Goal: Entertainment & Leisure: Browse casually

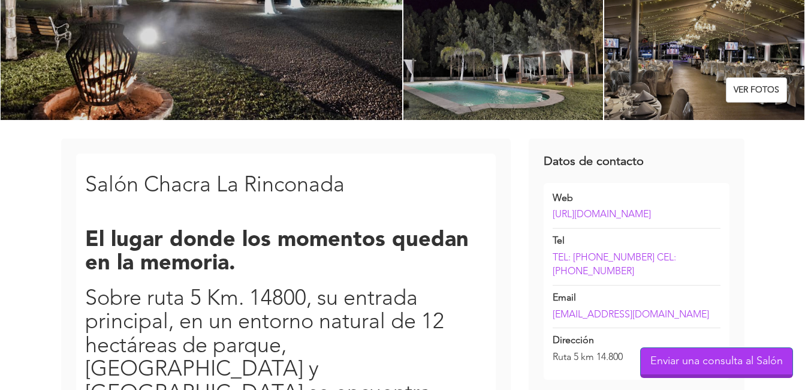
scroll to position [185, 0]
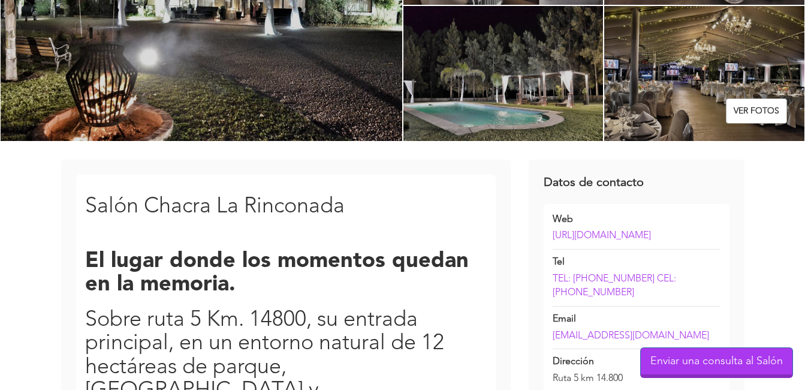
click at [761, 107] on link "Ver fotos" at bounding box center [756, 110] width 61 height 25
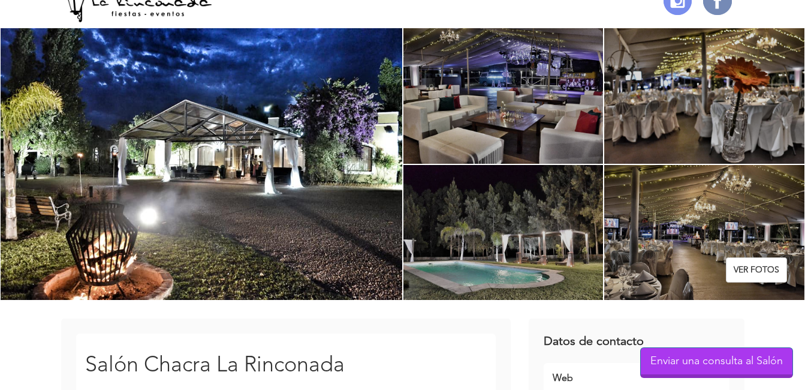
scroll to position [5, 0]
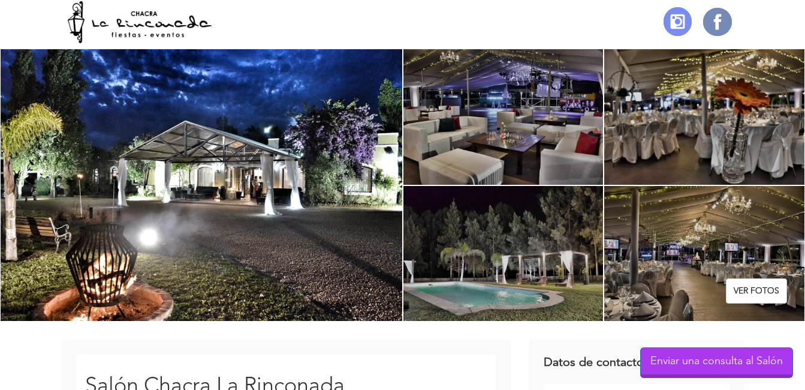
click at [298, 190] on div at bounding box center [201, 185] width 403 height 273
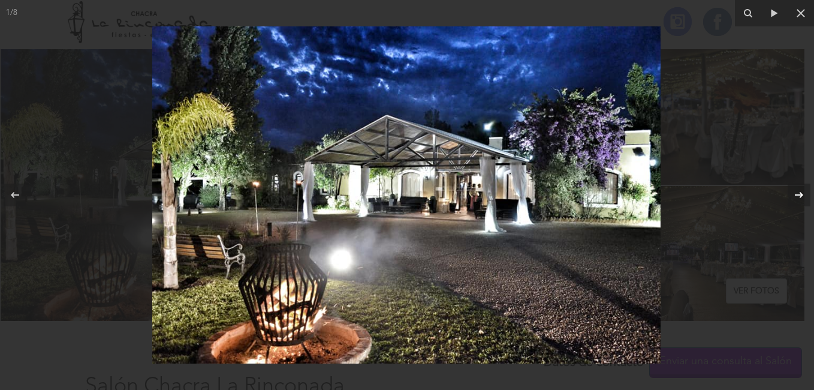
click at [803, 194] on icon at bounding box center [799, 195] width 14 height 14
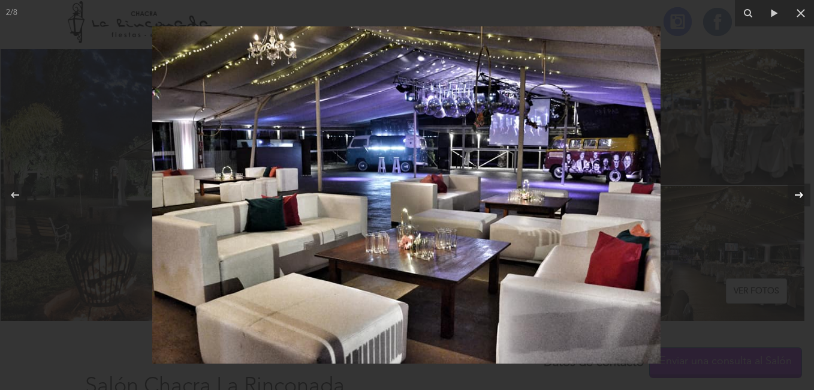
click at [802, 194] on icon at bounding box center [799, 195] width 8 height 6
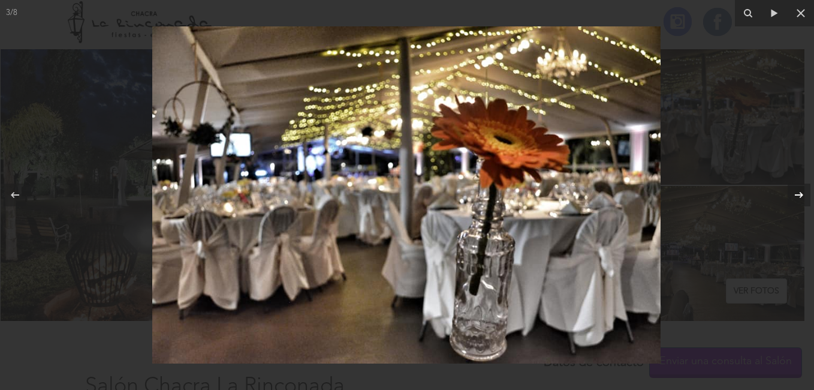
click at [802, 194] on icon at bounding box center [799, 195] width 8 height 6
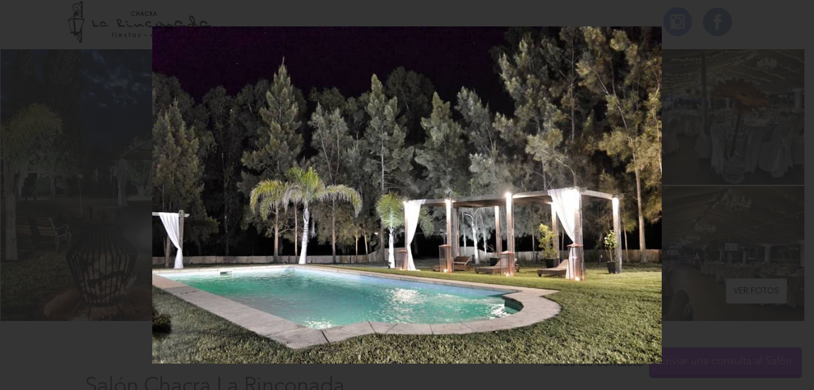
click at [802, 194] on icon at bounding box center [799, 195] width 8 height 6
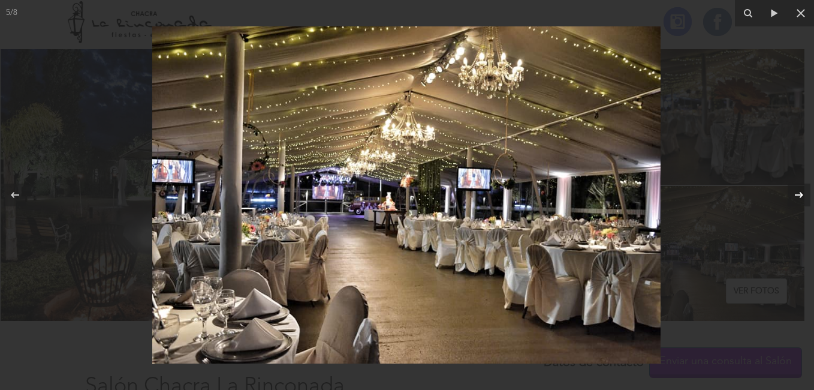
click at [802, 194] on icon at bounding box center [799, 195] width 8 height 6
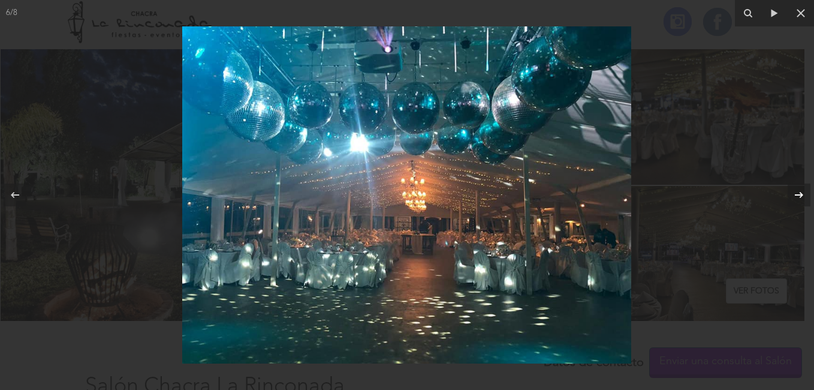
click at [802, 194] on icon at bounding box center [799, 195] width 8 height 6
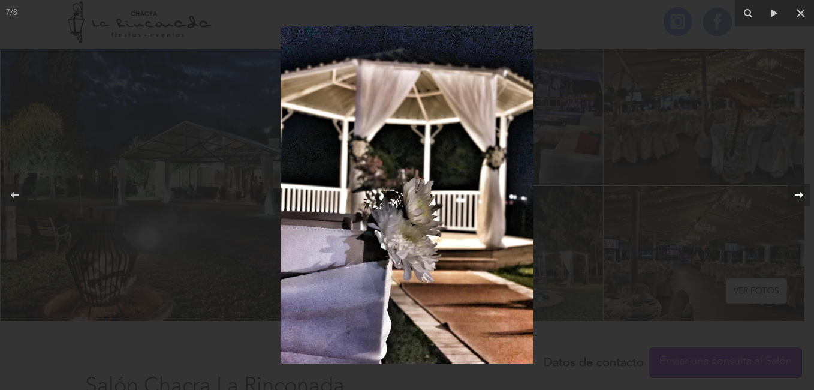
click at [802, 194] on icon at bounding box center [799, 195] width 8 height 6
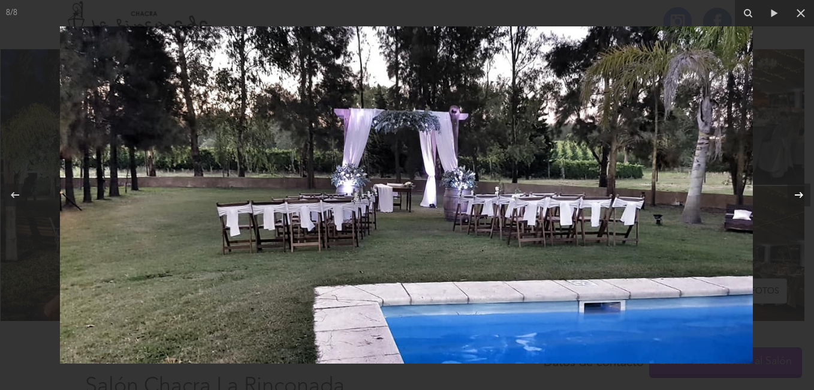
click at [802, 194] on icon at bounding box center [799, 195] width 8 height 6
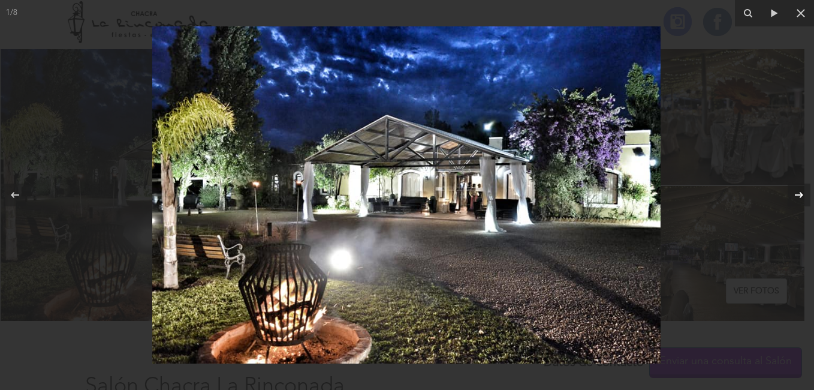
click at [802, 194] on icon at bounding box center [799, 195] width 8 height 6
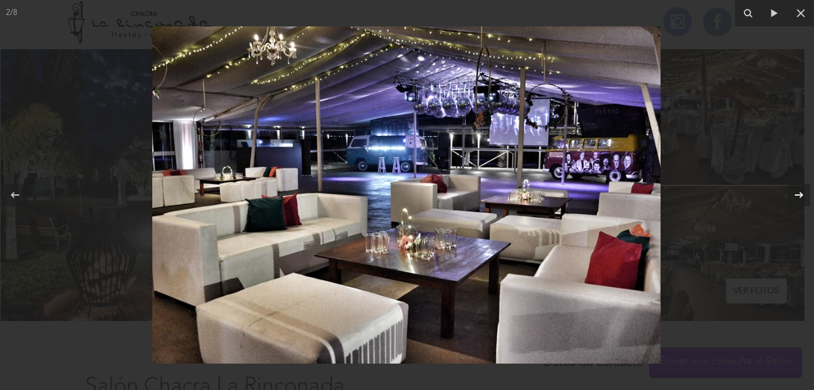
click at [802, 194] on icon at bounding box center [799, 195] width 8 height 6
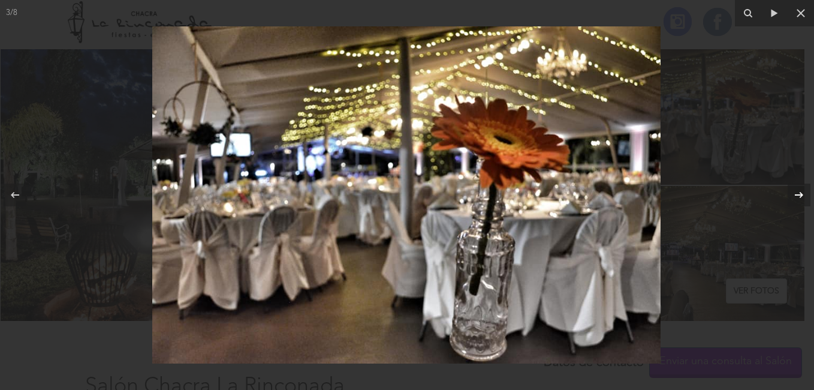
click at [802, 194] on icon at bounding box center [799, 195] width 8 height 6
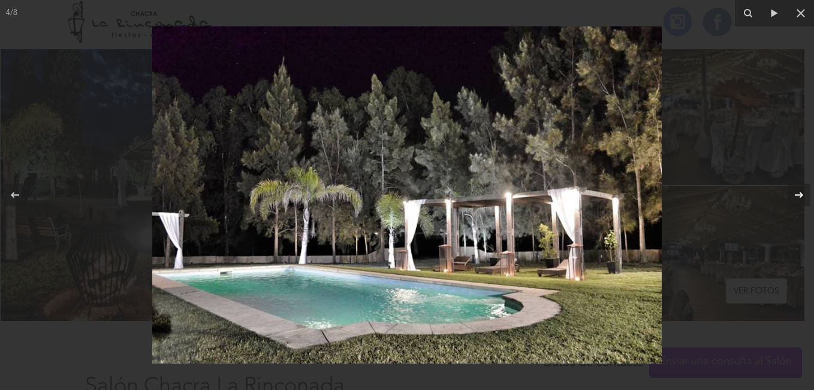
click at [802, 194] on icon at bounding box center [799, 195] width 8 height 6
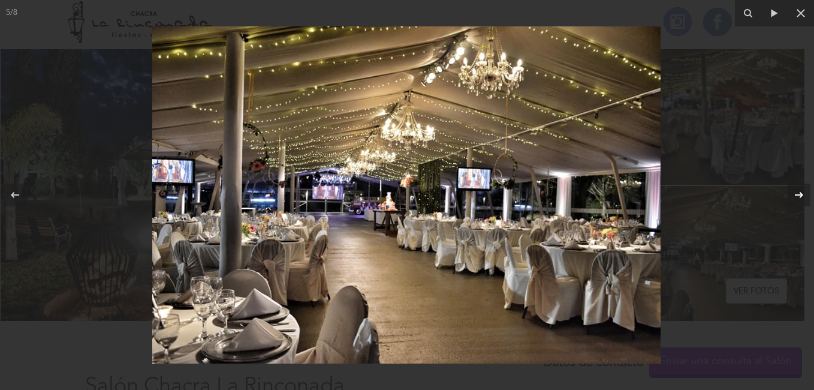
click at [802, 194] on icon at bounding box center [799, 195] width 8 height 6
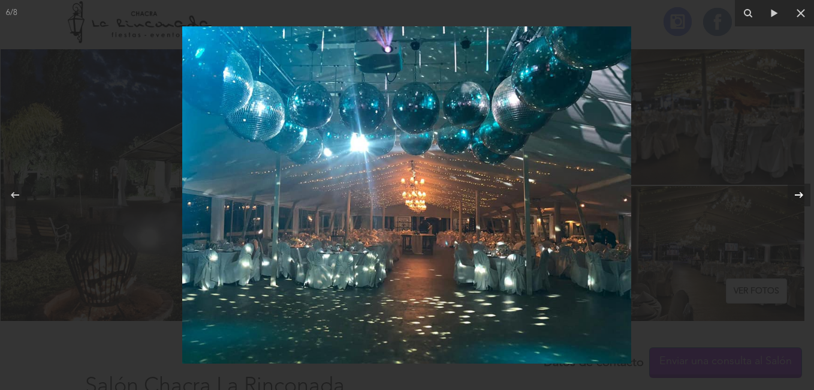
click at [802, 194] on icon at bounding box center [799, 195] width 8 height 6
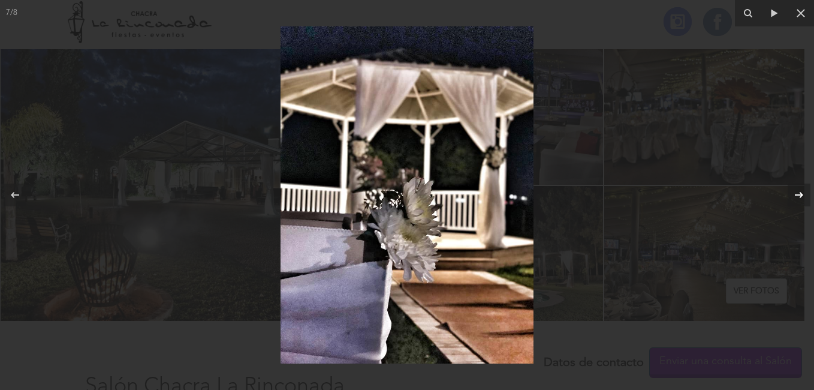
click at [802, 194] on icon at bounding box center [799, 195] width 8 height 6
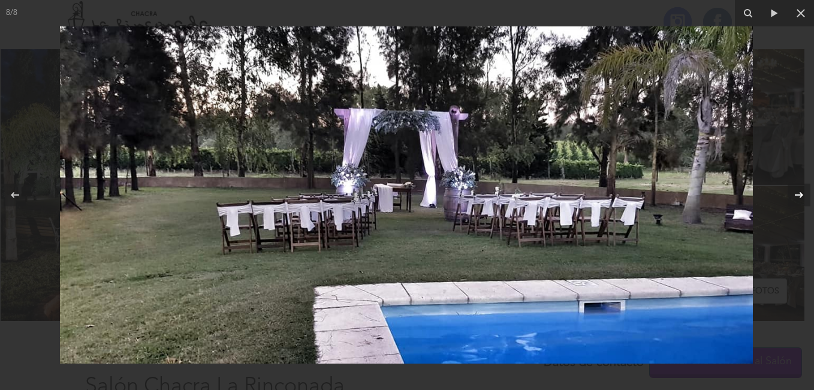
click at [802, 194] on icon at bounding box center [799, 195] width 8 height 6
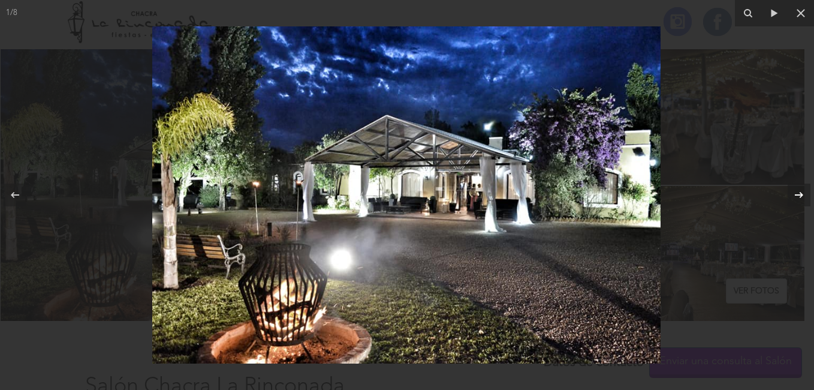
click at [802, 194] on icon at bounding box center [799, 195] width 8 height 6
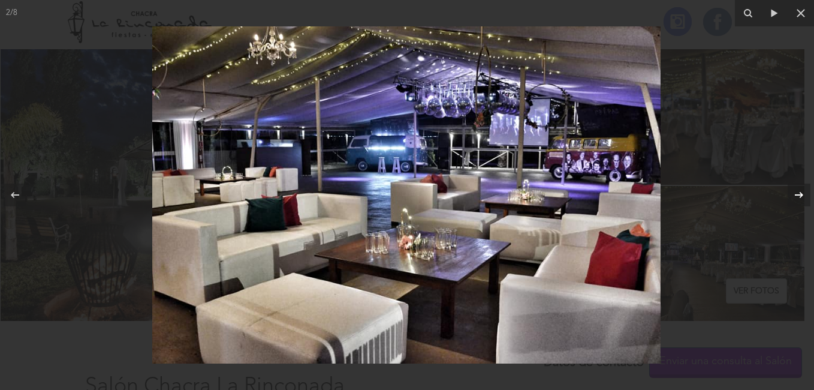
click at [802, 194] on icon at bounding box center [799, 195] width 8 height 6
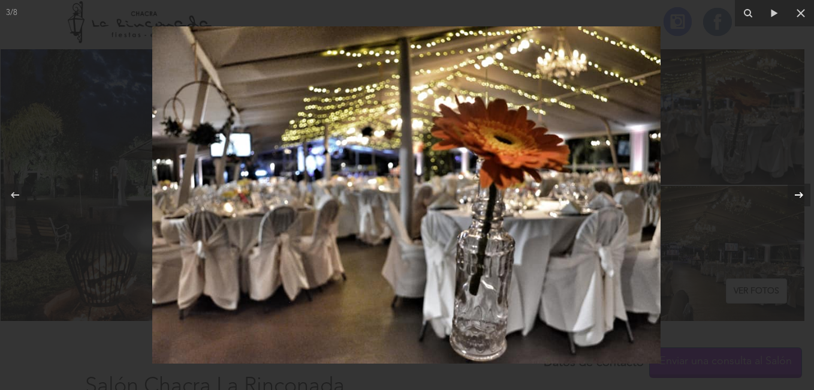
click at [802, 194] on icon at bounding box center [799, 195] width 8 height 6
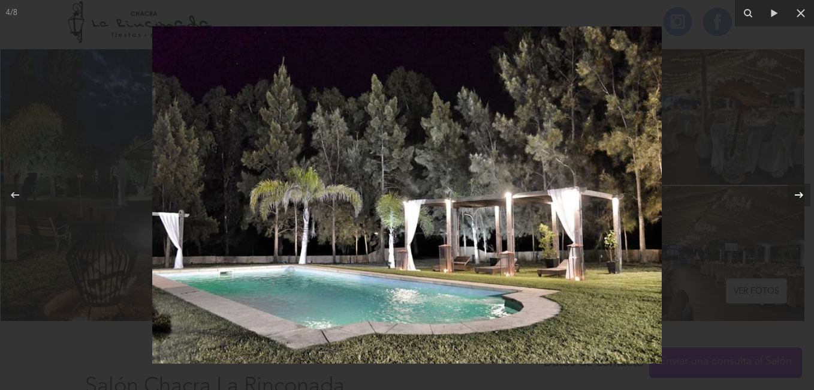
click at [802, 194] on icon at bounding box center [799, 195] width 8 height 6
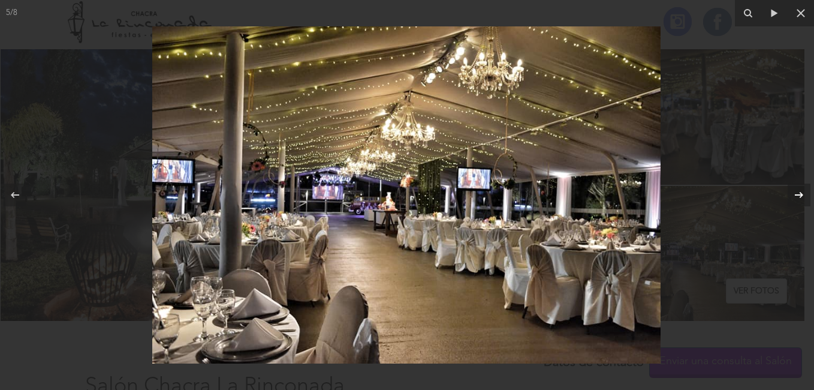
click at [802, 194] on icon at bounding box center [799, 195] width 8 height 6
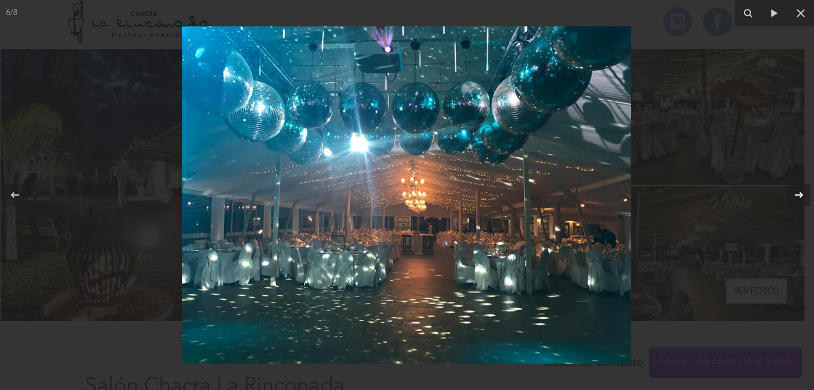
click at [802, 194] on icon at bounding box center [799, 195] width 8 height 6
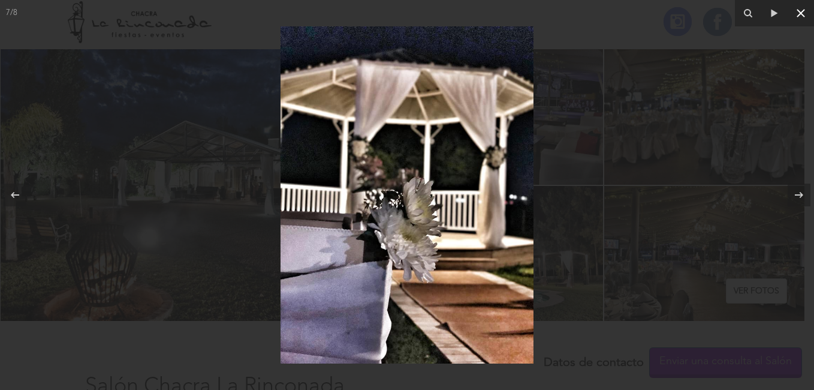
click at [804, 11] on icon at bounding box center [800, 13] width 14 height 14
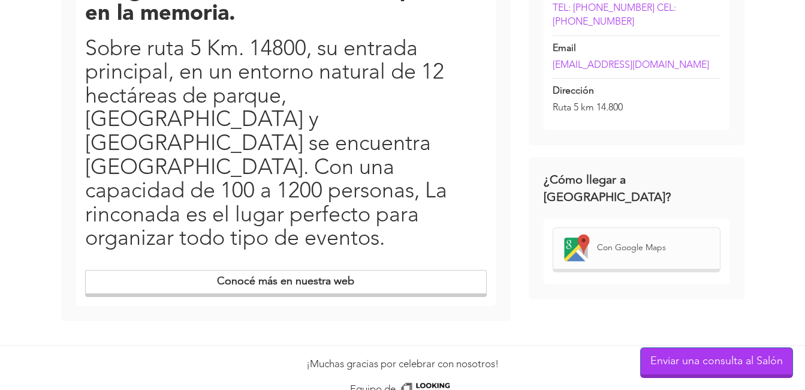
scroll to position [485, 0]
